Goal: Entertainment & Leisure: Browse casually

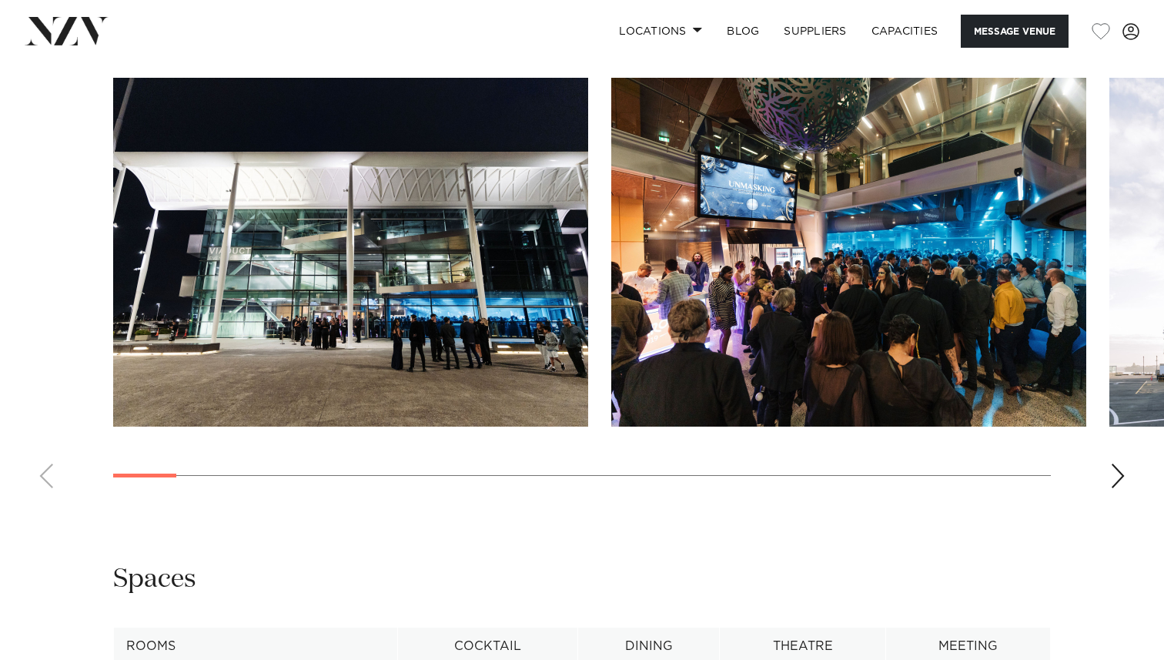
scroll to position [1526, 0]
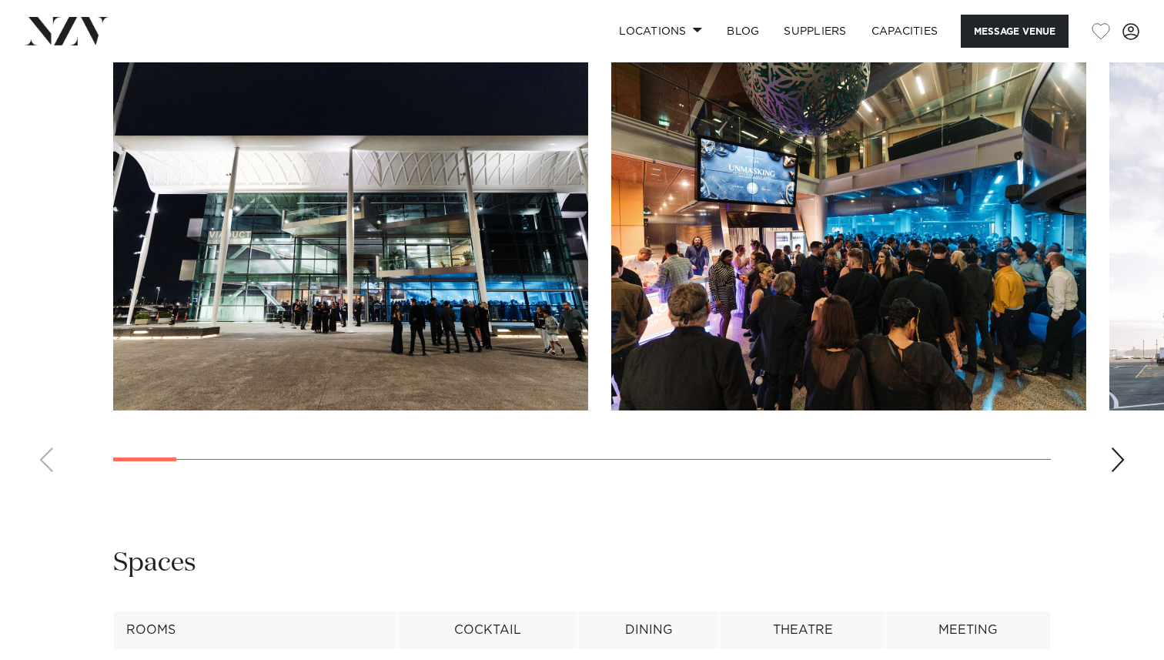
click at [1123, 472] on div "Next slide" at bounding box center [1117, 459] width 15 height 25
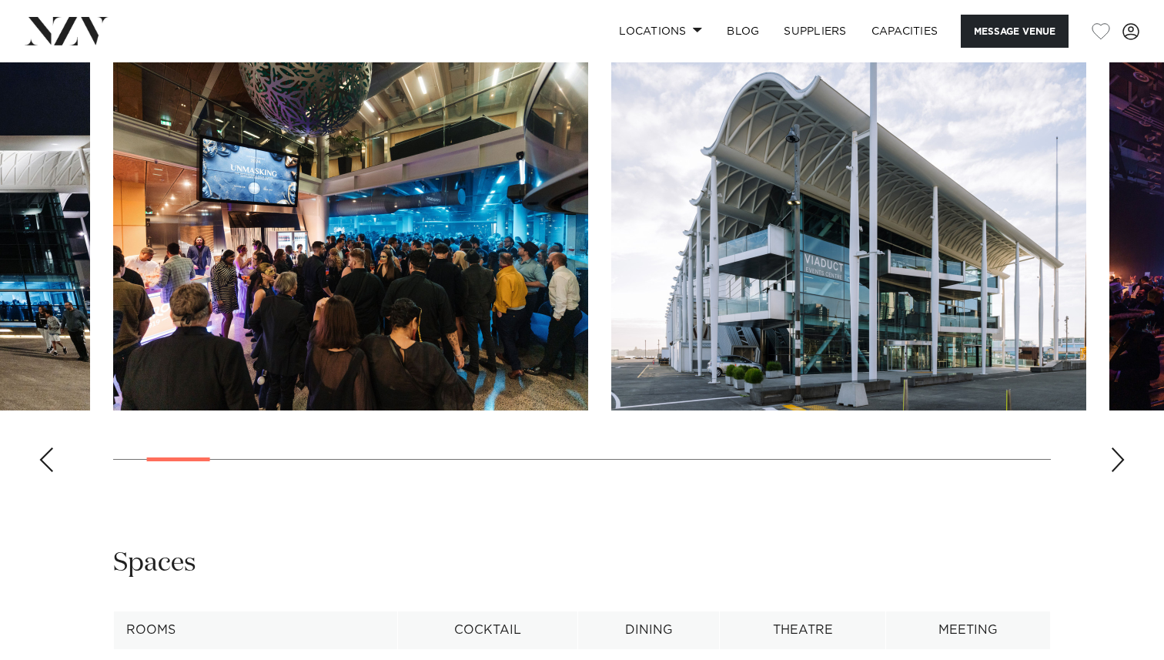
click at [798, 276] on img "3 / 28" at bounding box center [848, 236] width 475 height 349
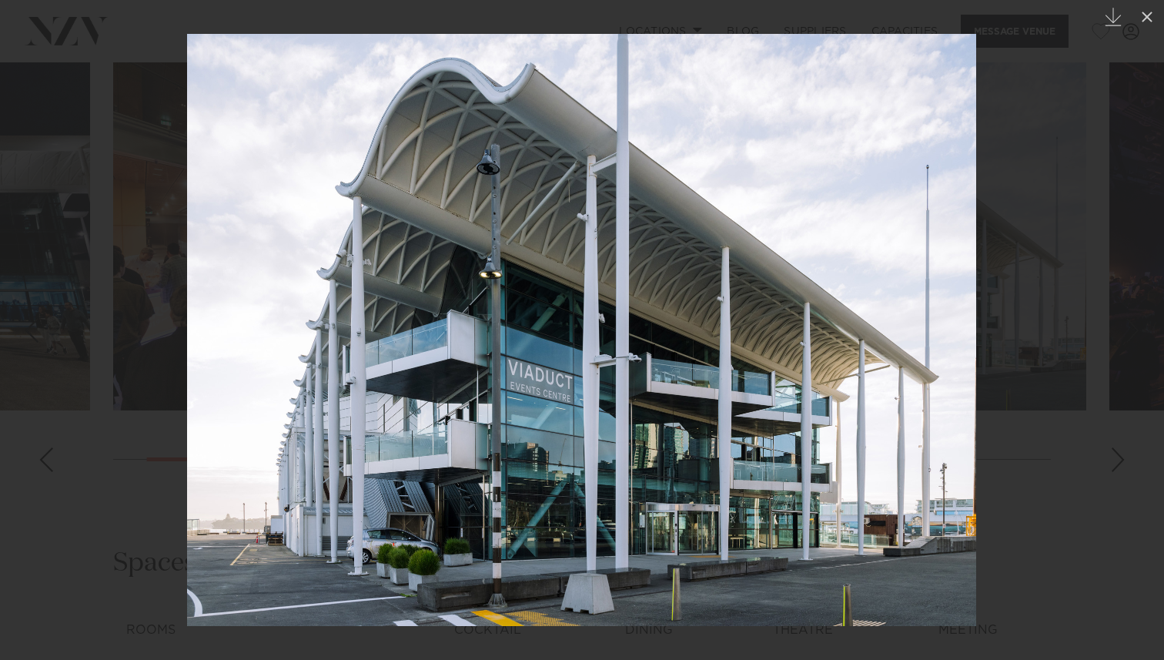
click at [136, 246] on div at bounding box center [582, 330] width 1164 height 660
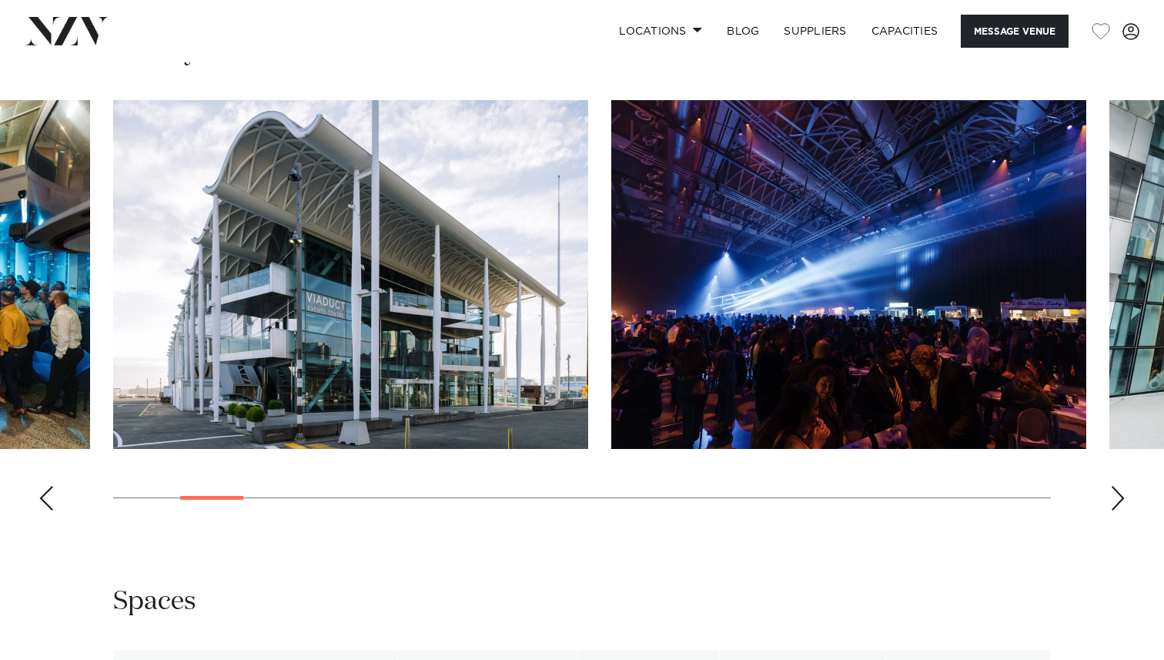
scroll to position [1487, 0]
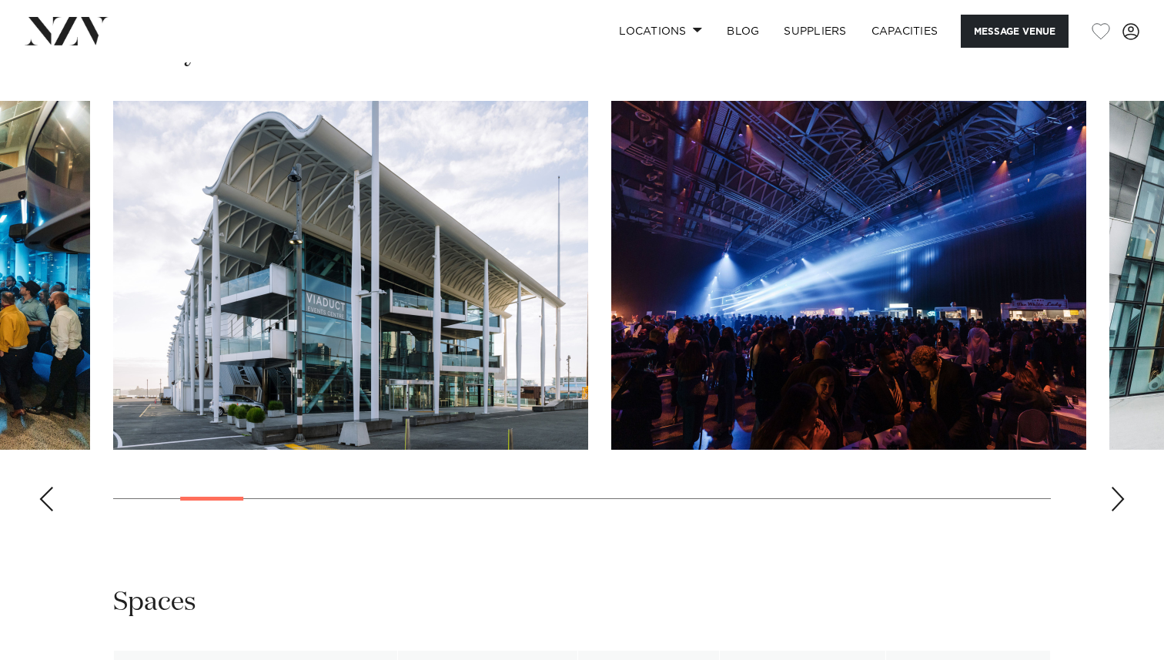
click at [1117, 511] on div "Next slide" at bounding box center [1117, 499] width 15 height 25
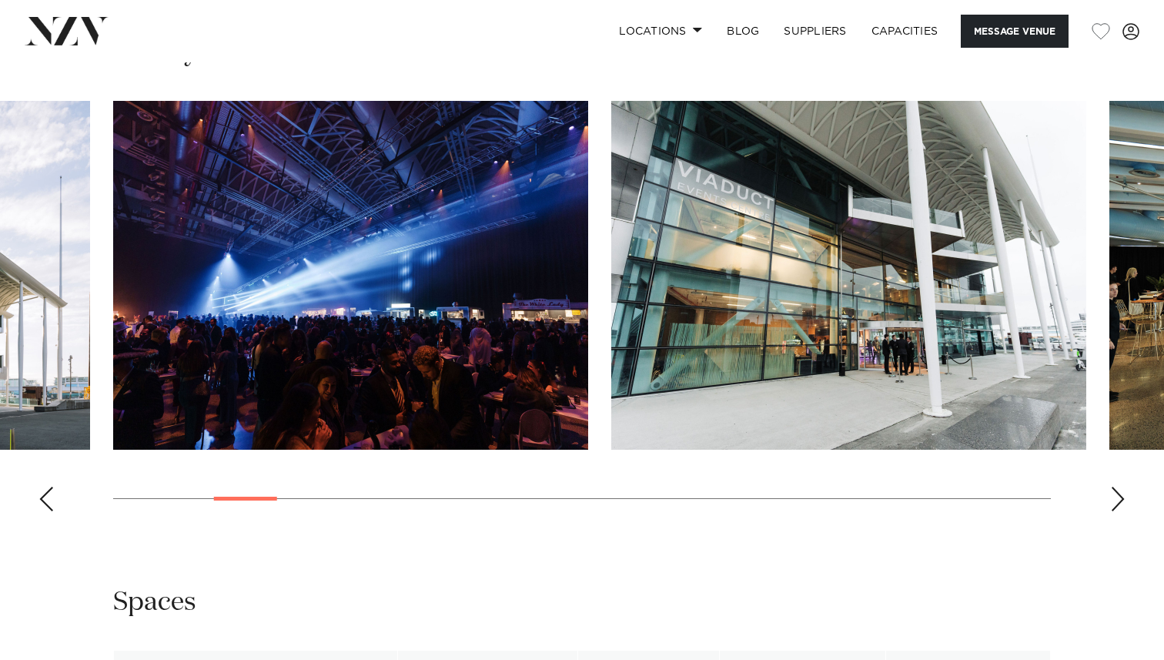
click at [1117, 511] on div "Next slide" at bounding box center [1117, 499] width 15 height 25
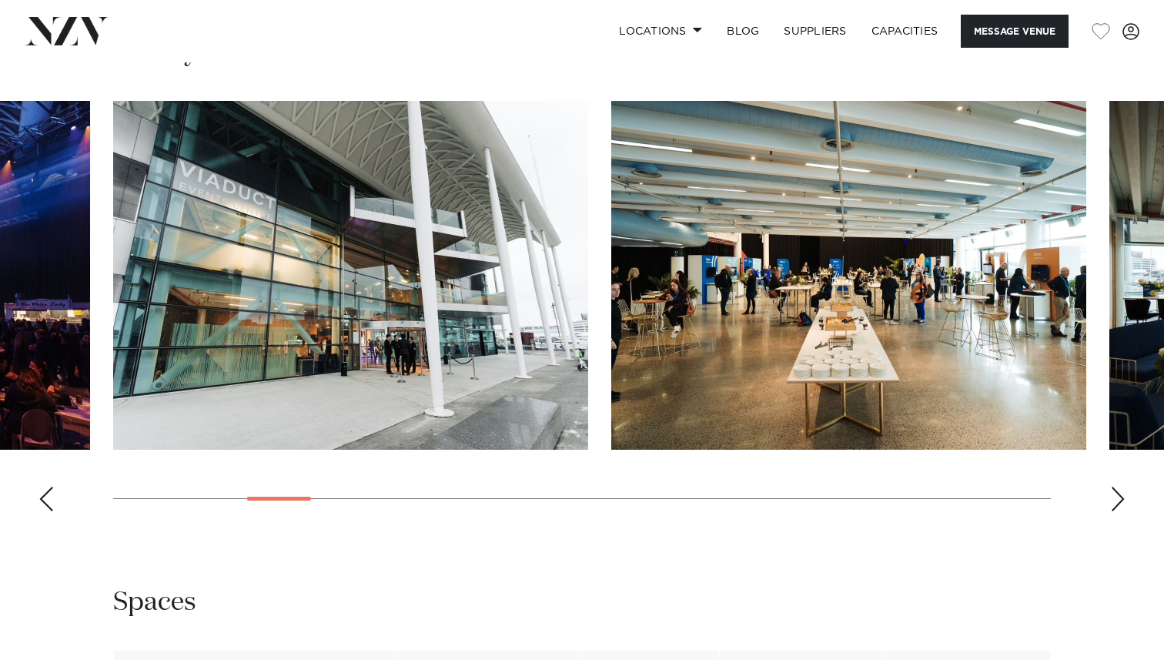
click at [1117, 511] on div "Next slide" at bounding box center [1117, 499] width 15 height 25
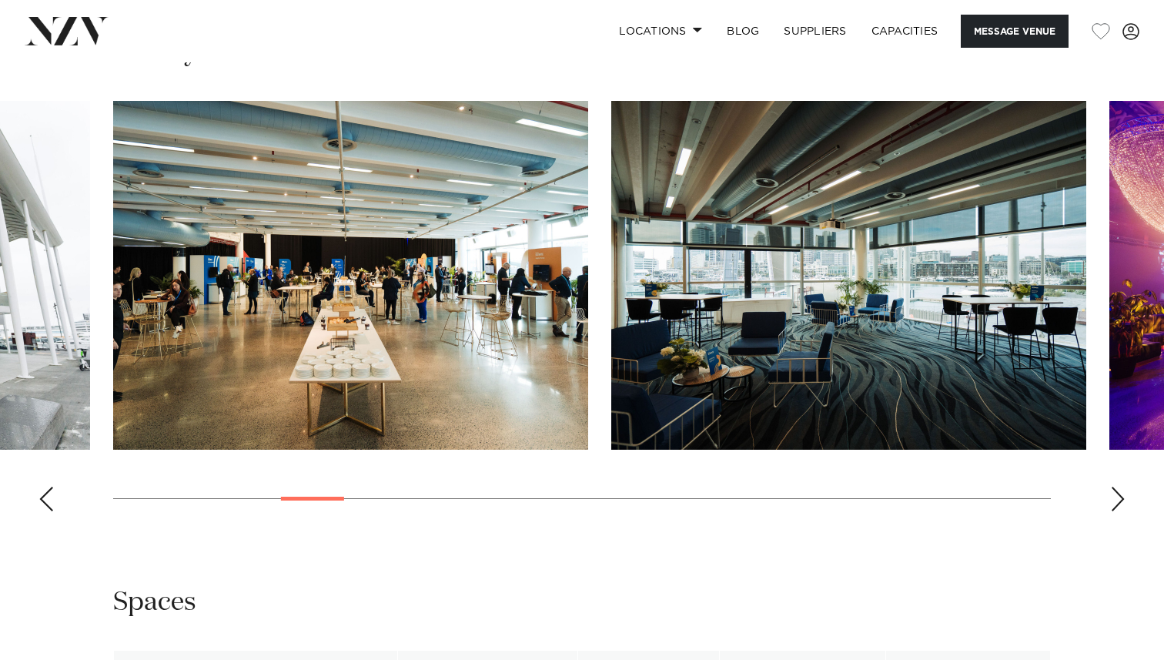
click at [1116, 524] on swiper-container at bounding box center [582, 312] width 1164 height 423
click at [1116, 511] on div "Next slide" at bounding box center [1117, 499] width 15 height 25
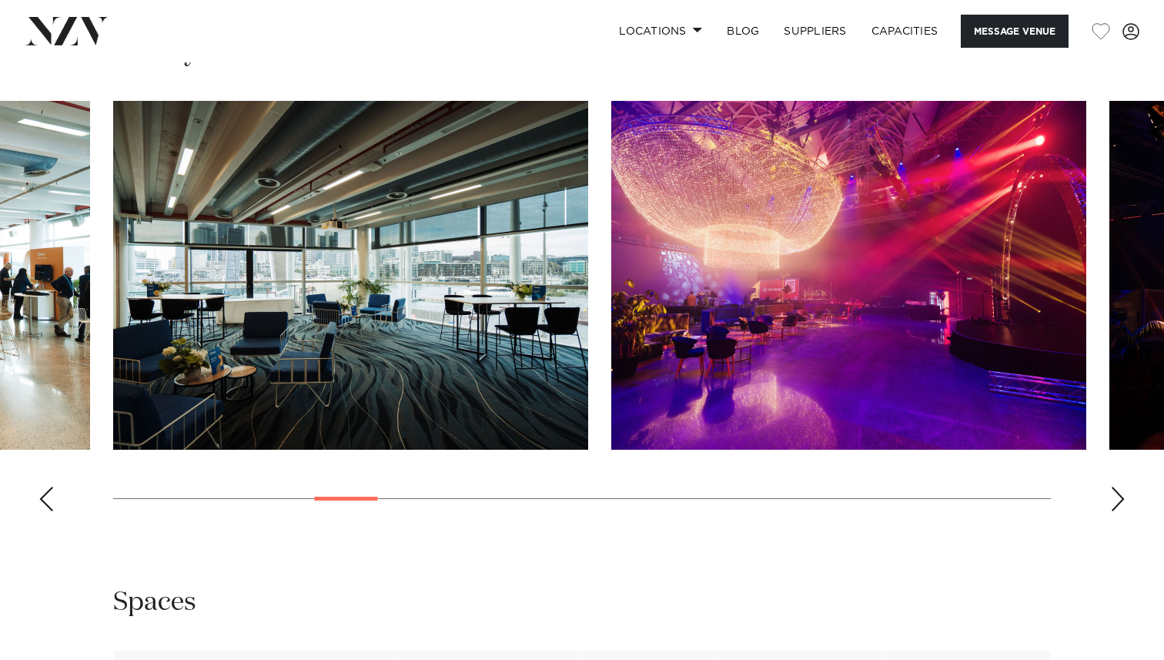
click at [1116, 511] on div "Next slide" at bounding box center [1117, 499] width 15 height 25
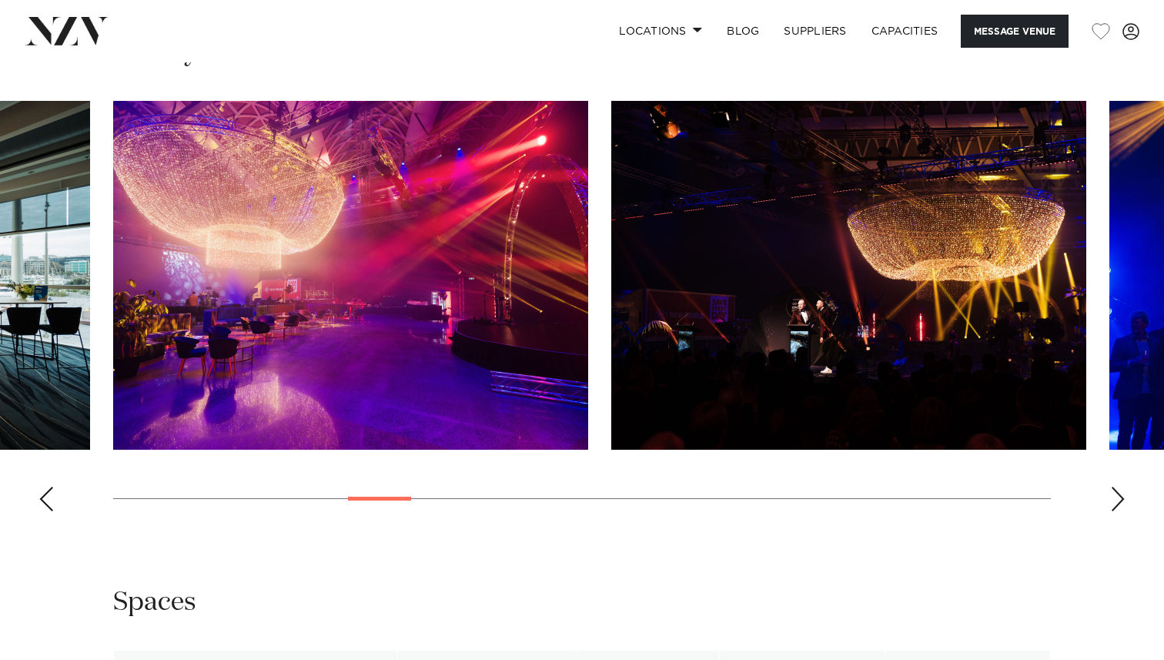
click at [1116, 511] on div "Next slide" at bounding box center [1117, 499] width 15 height 25
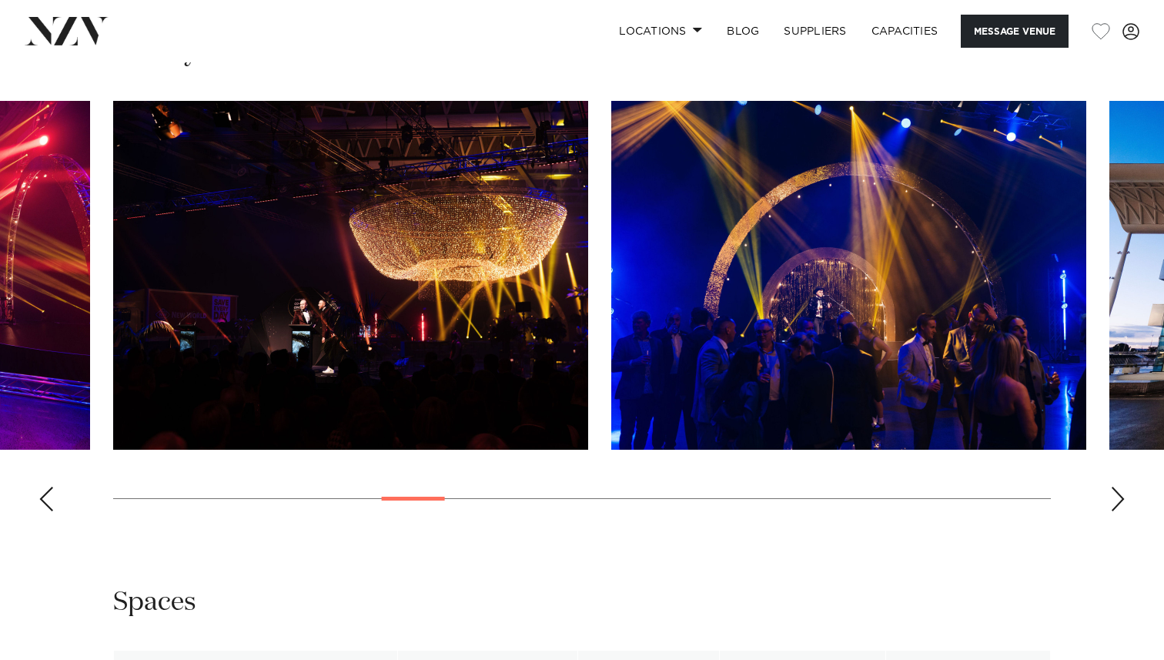
click at [1116, 511] on div "Next slide" at bounding box center [1117, 499] width 15 height 25
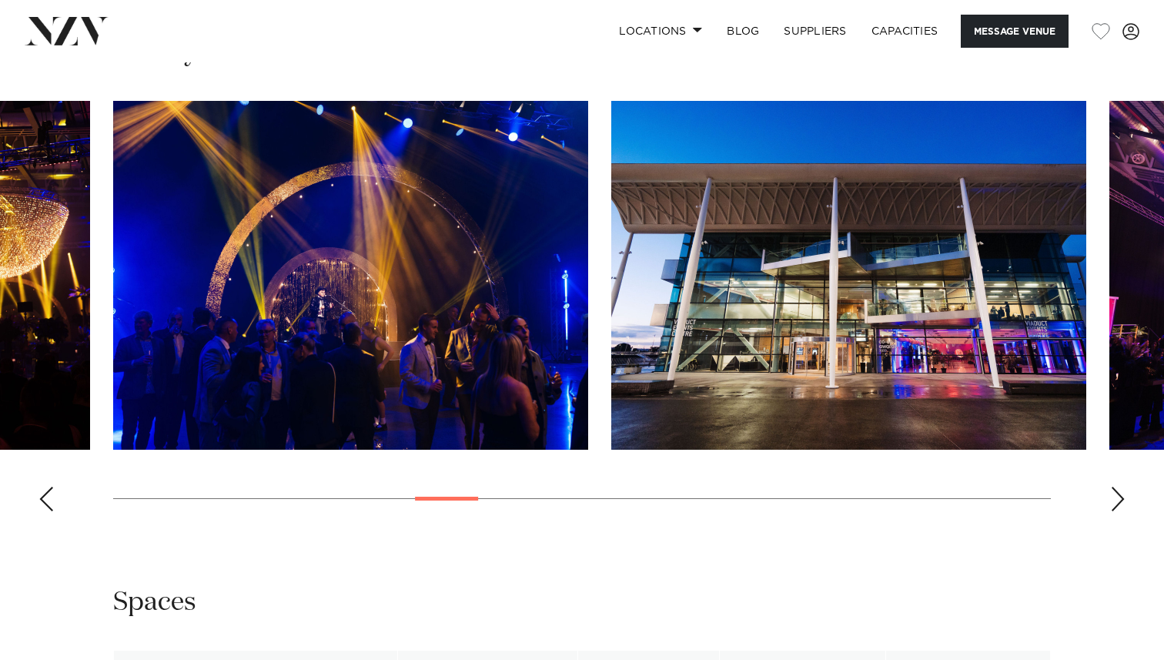
click at [1116, 511] on div "Next slide" at bounding box center [1117, 499] width 15 height 25
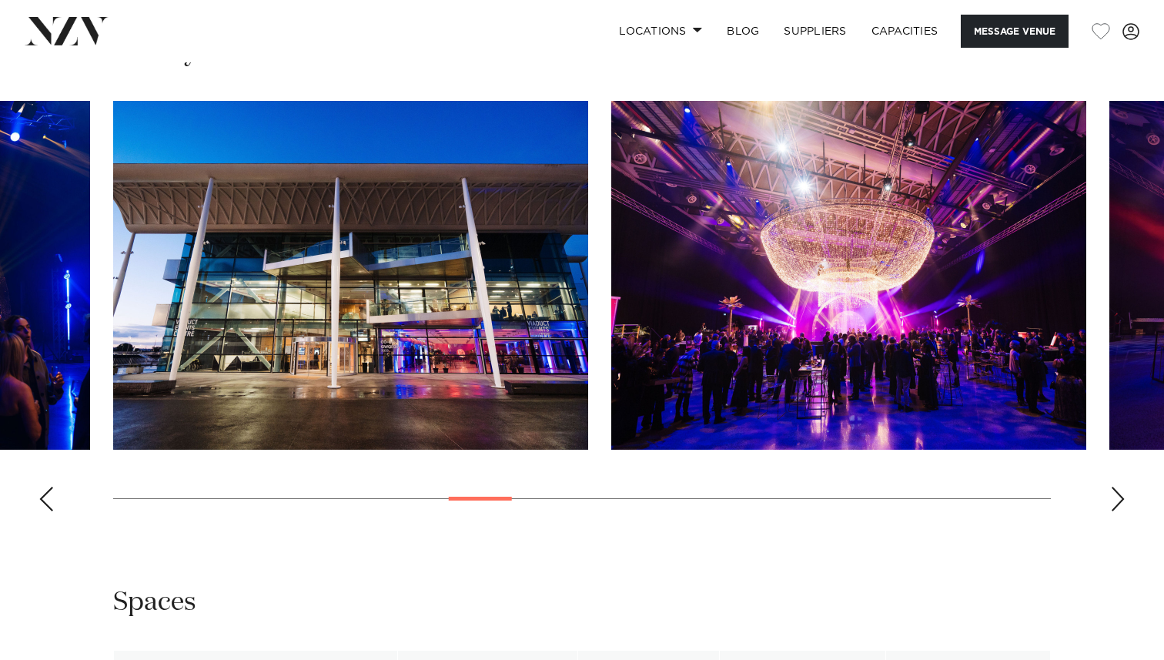
click at [1116, 511] on div "Next slide" at bounding box center [1117, 499] width 15 height 25
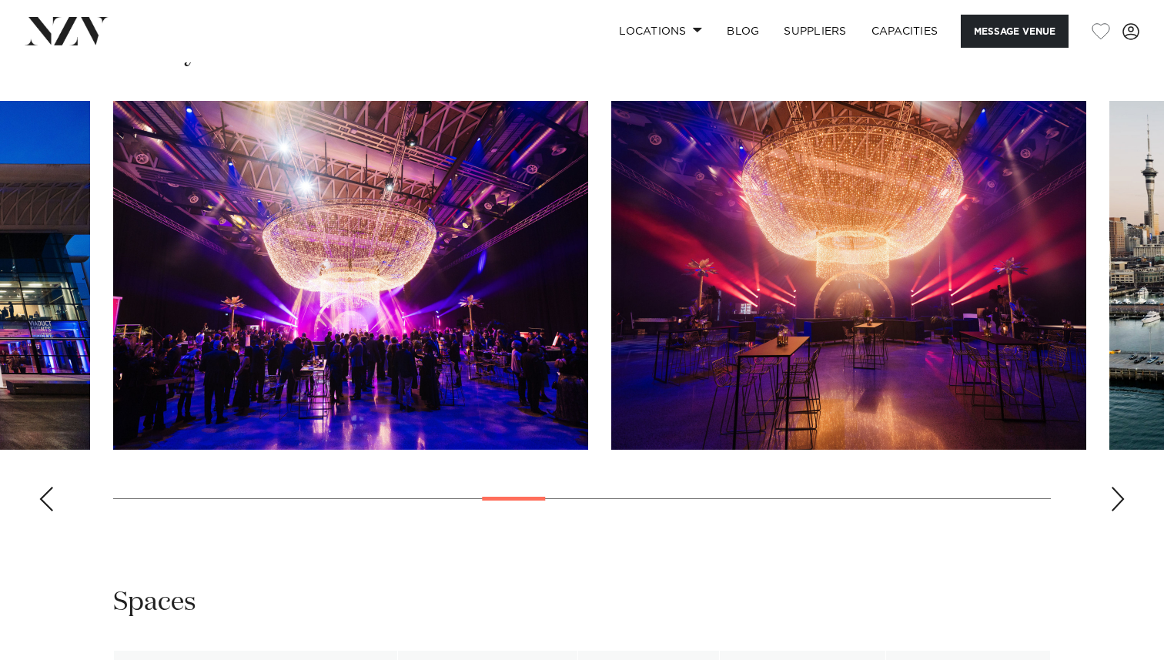
click at [1116, 511] on div "Next slide" at bounding box center [1117, 499] width 15 height 25
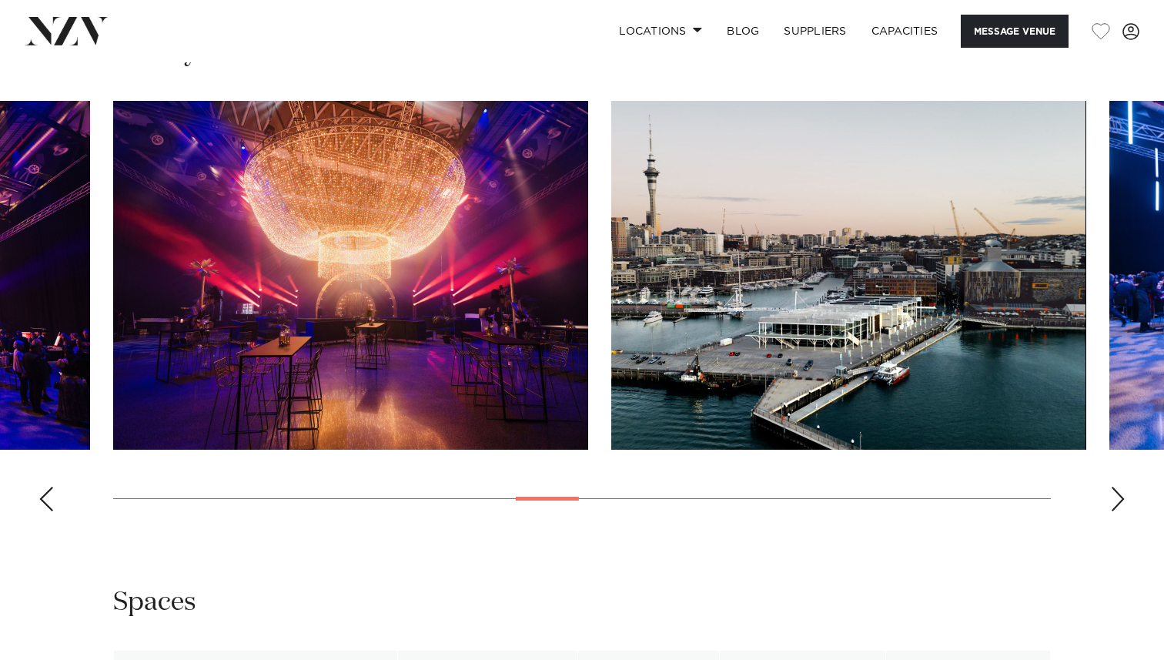
click at [1116, 511] on div "Next slide" at bounding box center [1117, 499] width 15 height 25
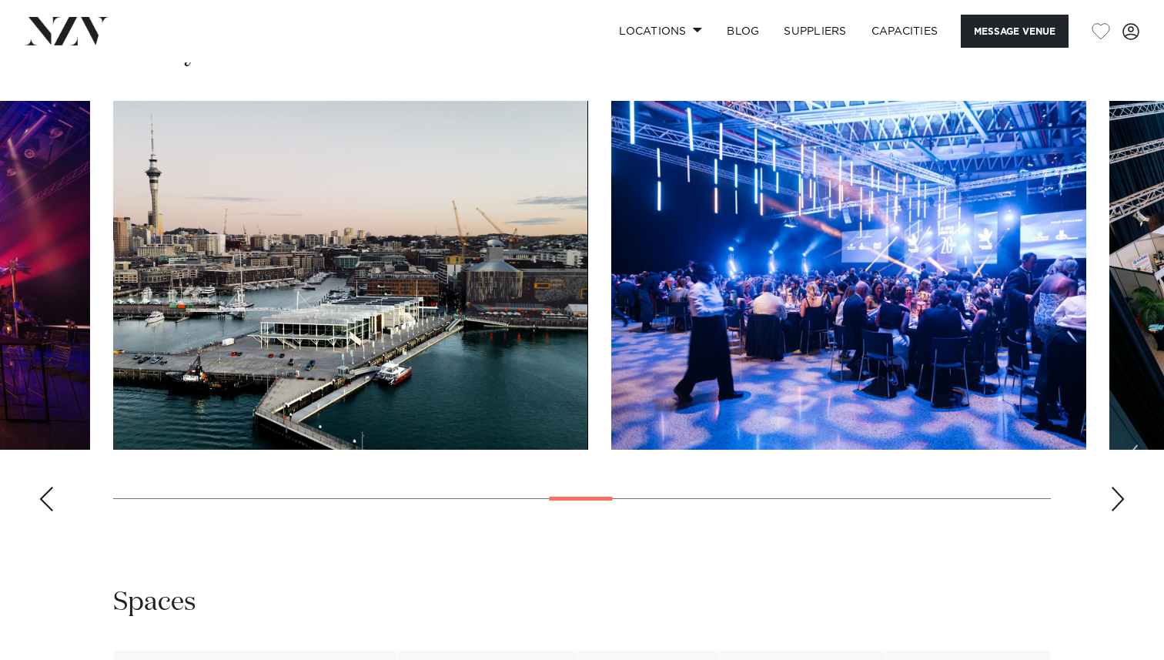
click at [1116, 511] on div "Next slide" at bounding box center [1117, 499] width 15 height 25
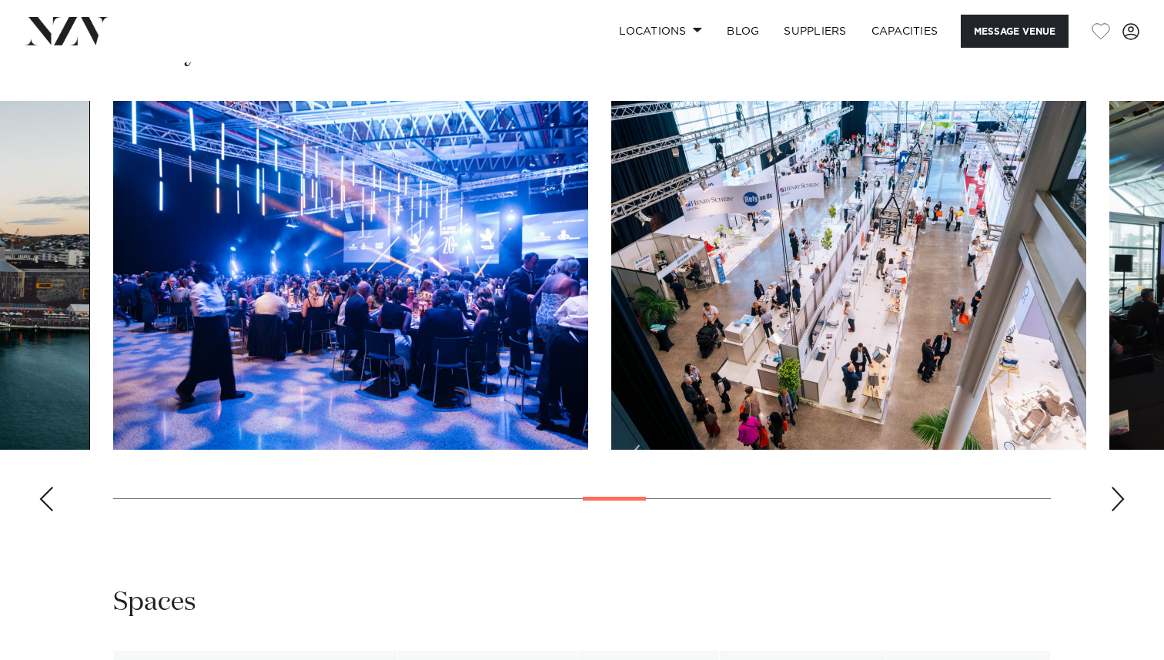
click at [1116, 511] on div "Next slide" at bounding box center [1117, 499] width 15 height 25
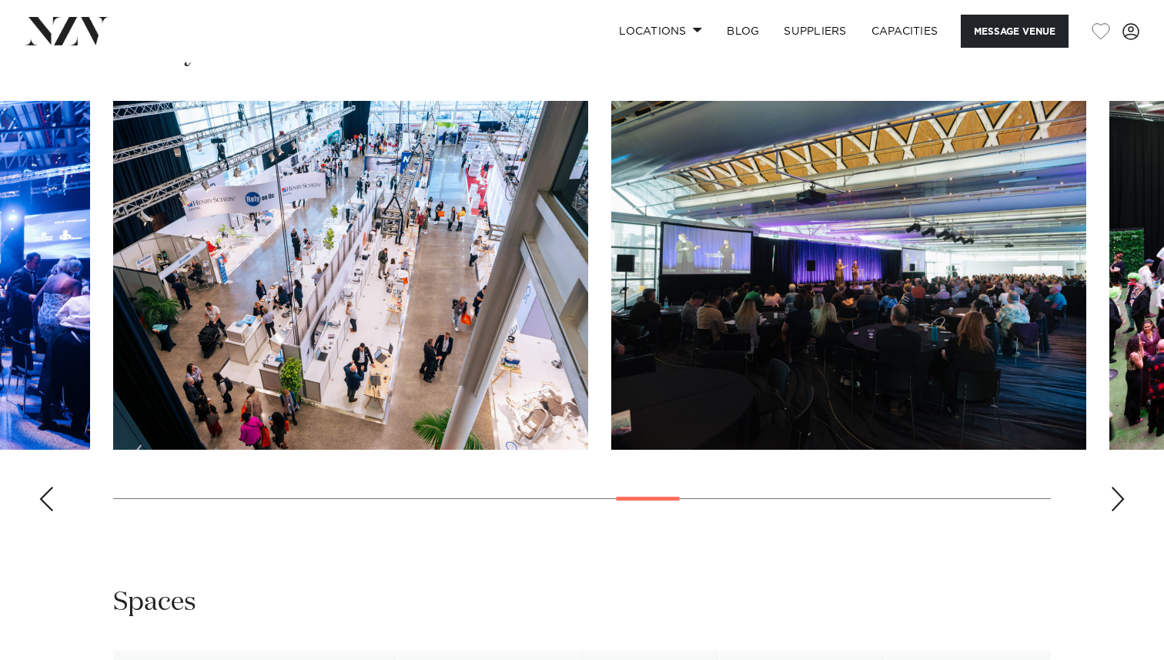
click at [1116, 511] on div "Next slide" at bounding box center [1117, 499] width 15 height 25
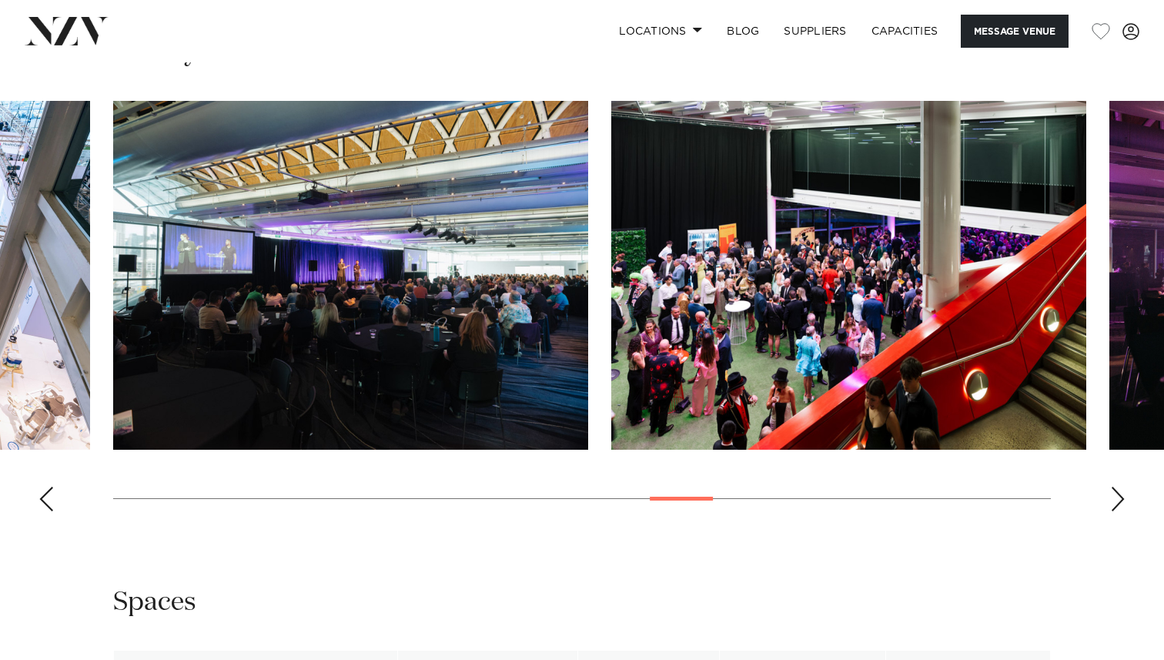
click at [1116, 511] on div "Next slide" at bounding box center [1117, 499] width 15 height 25
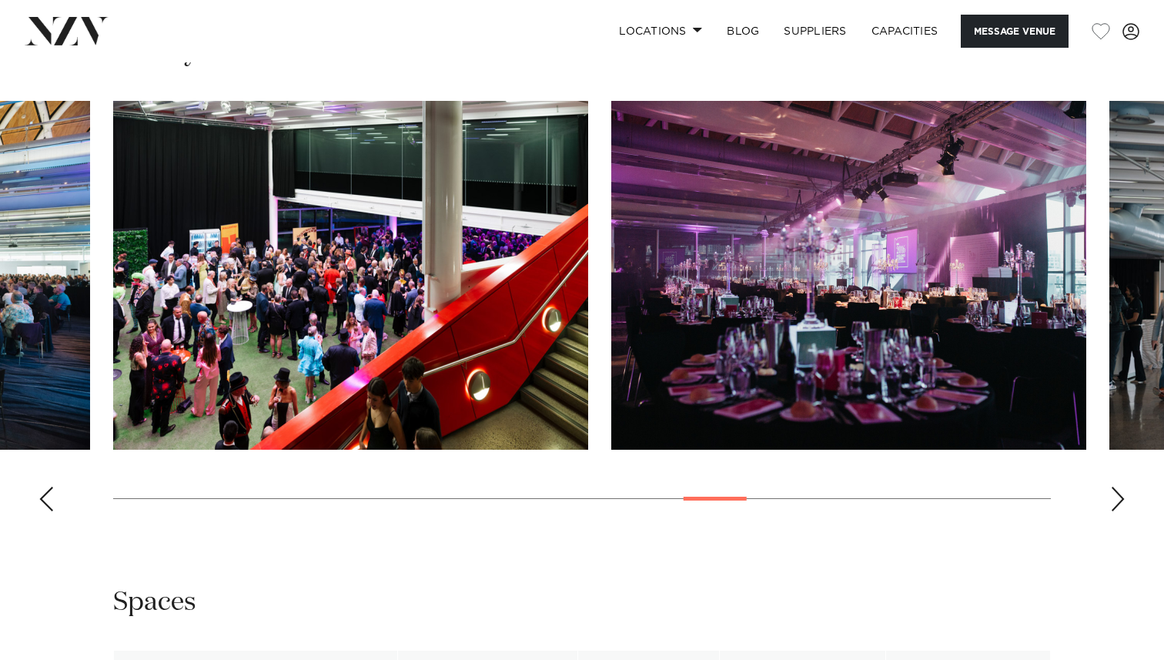
click at [1116, 511] on div "Next slide" at bounding box center [1117, 499] width 15 height 25
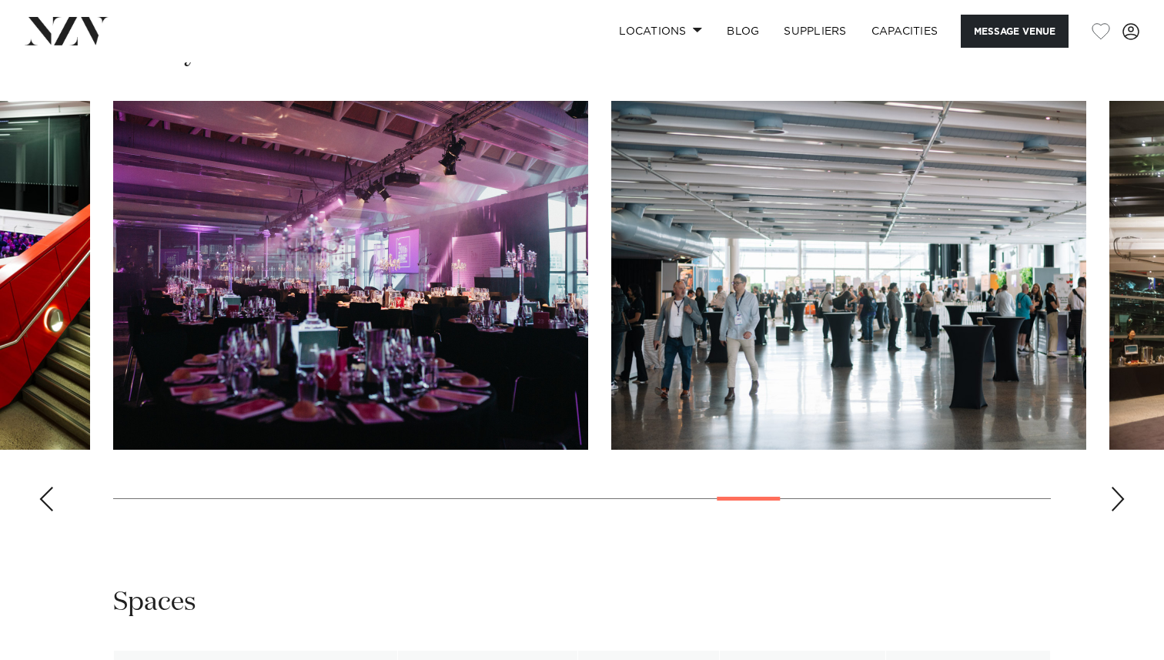
click at [1116, 511] on div "Next slide" at bounding box center [1117, 499] width 15 height 25
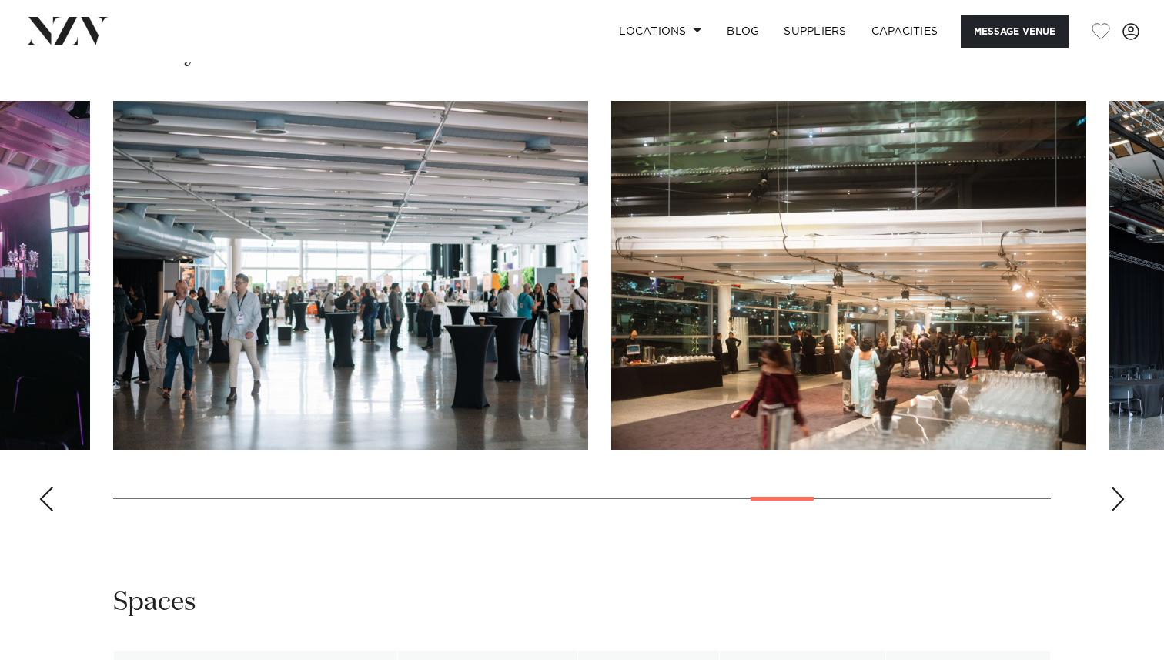
click at [1116, 511] on div "Next slide" at bounding box center [1117, 499] width 15 height 25
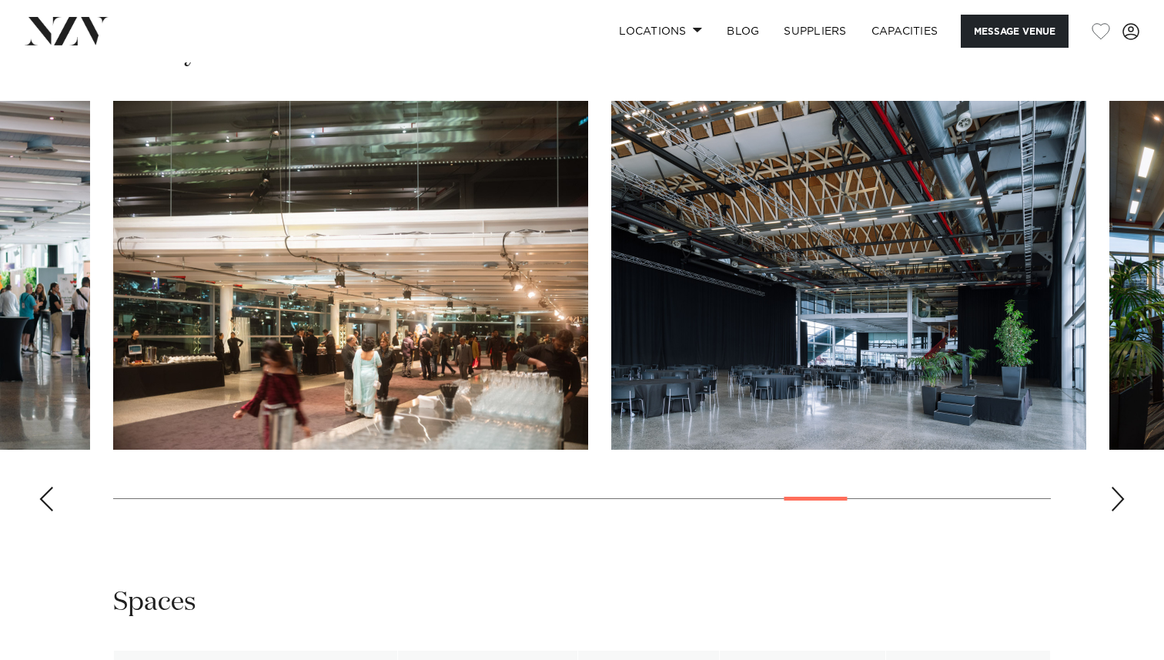
click at [1116, 511] on div "Next slide" at bounding box center [1117, 499] width 15 height 25
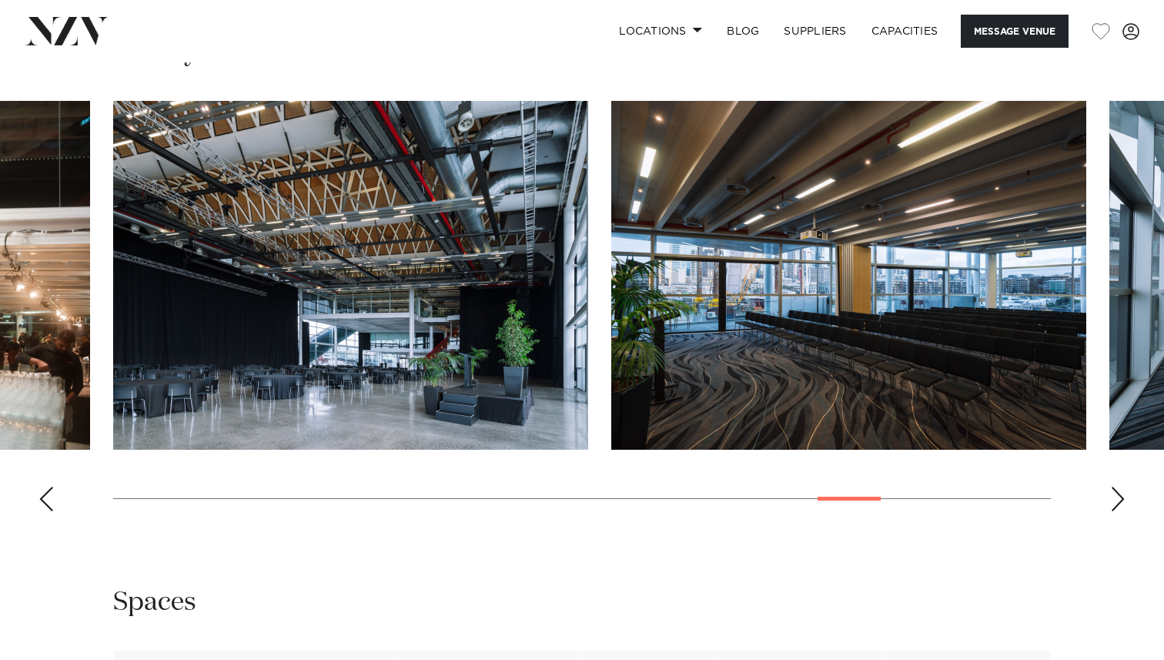
click at [1116, 511] on div "Next slide" at bounding box center [1117, 499] width 15 height 25
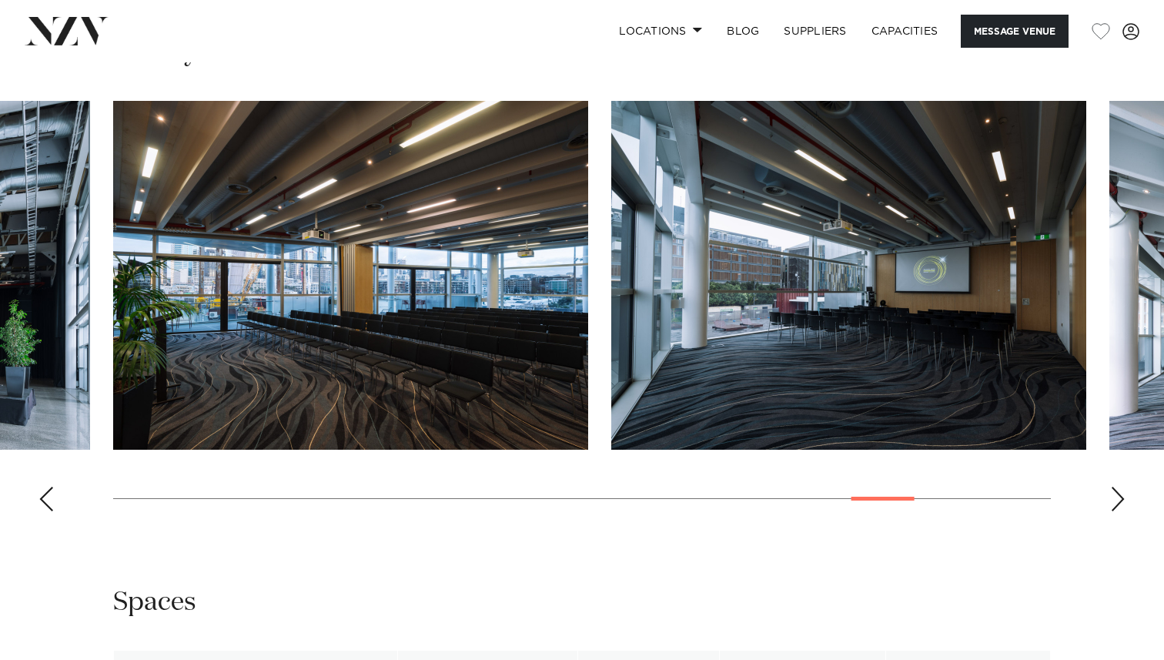
click at [1116, 511] on div "Next slide" at bounding box center [1117, 499] width 15 height 25
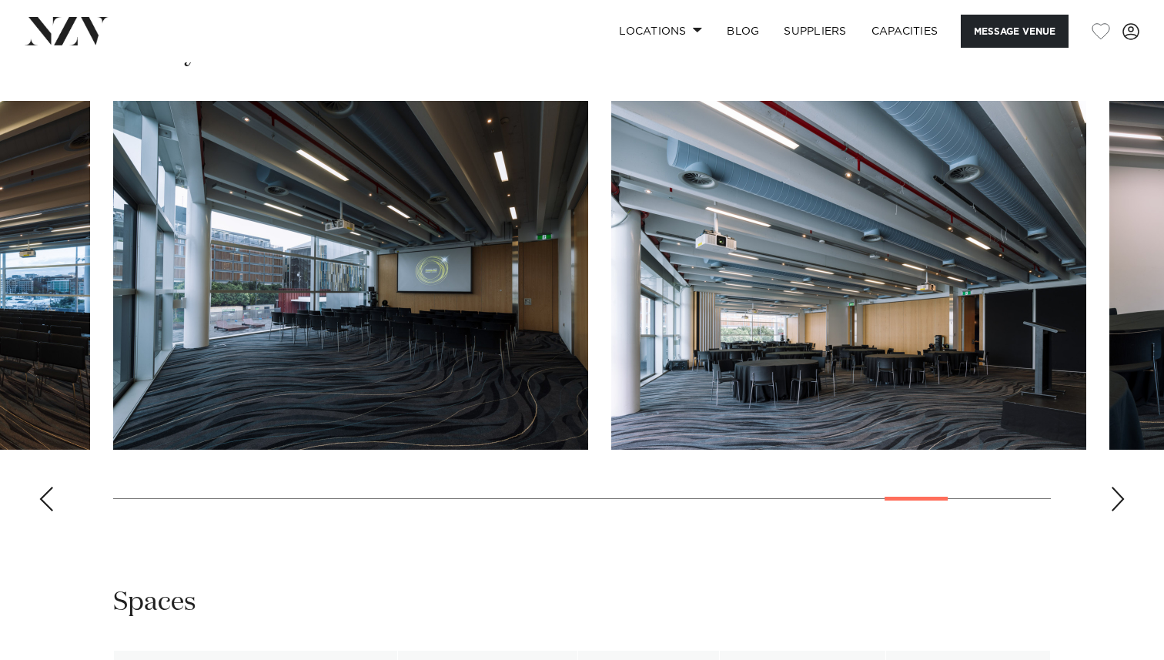
click at [1116, 511] on div "Next slide" at bounding box center [1117, 499] width 15 height 25
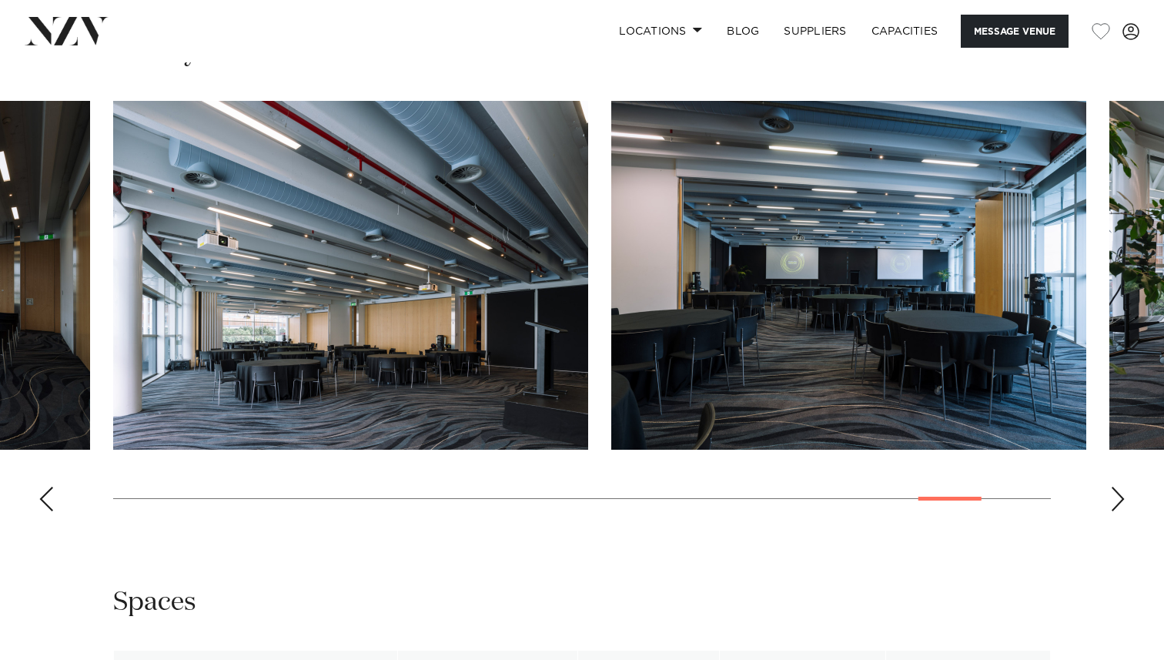
click at [1116, 511] on div "Next slide" at bounding box center [1117, 499] width 15 height 25
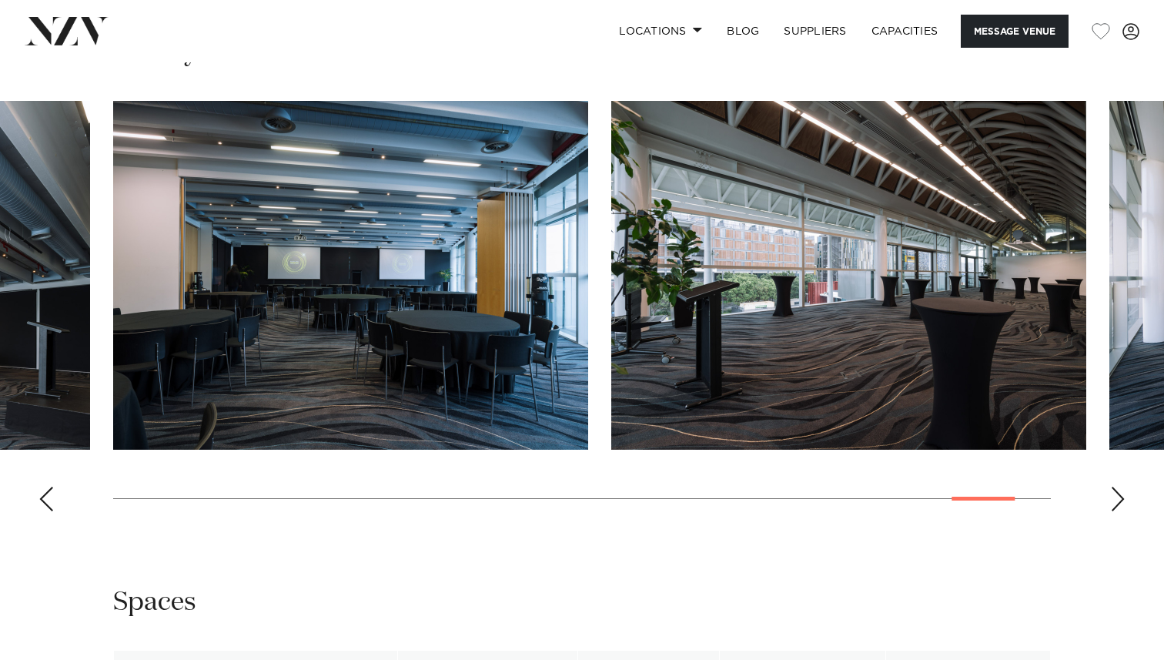
click at [1116, 511] on div "Next slide" at bounding box center [1117, 499] width 15 height 25
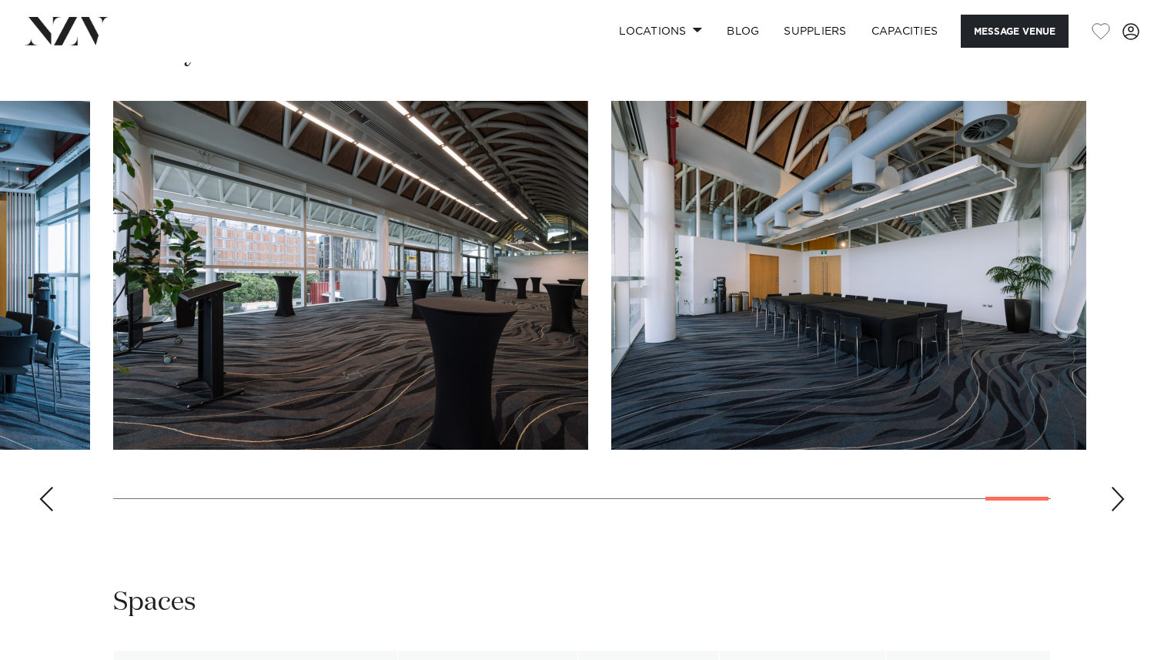
click at [1116, 511] on div "Next slide" at bounding box center [1117, 499] width 15 height 25
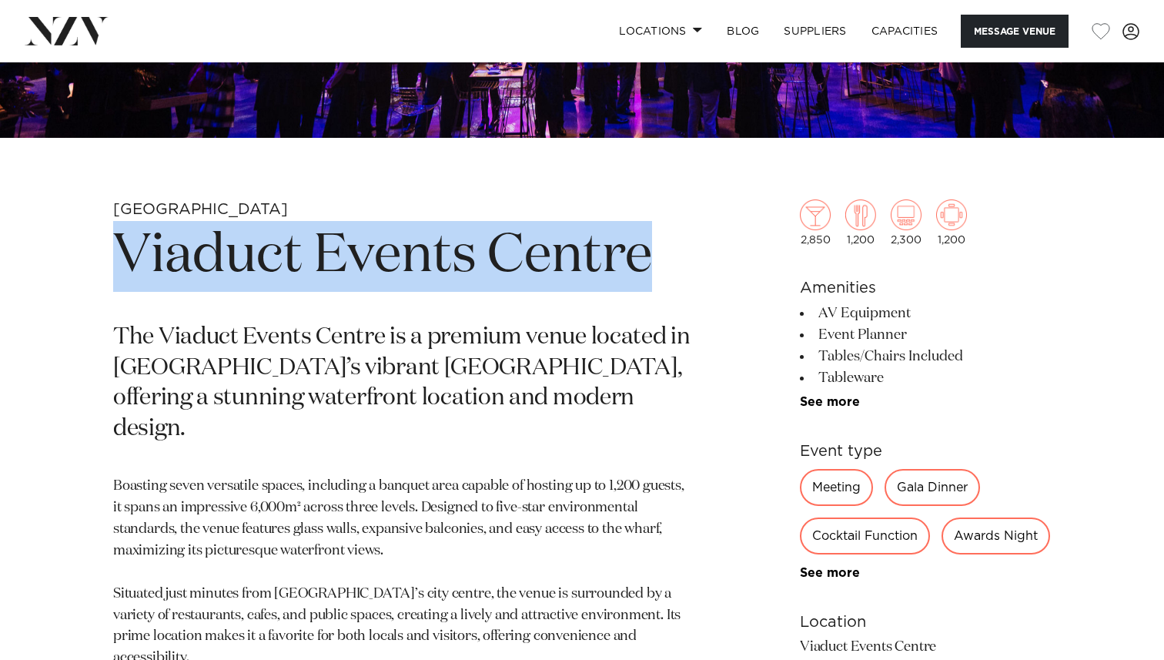
scroll to position [471, 0]
